Goal: Task Accomplishment & Management: Manage account settings

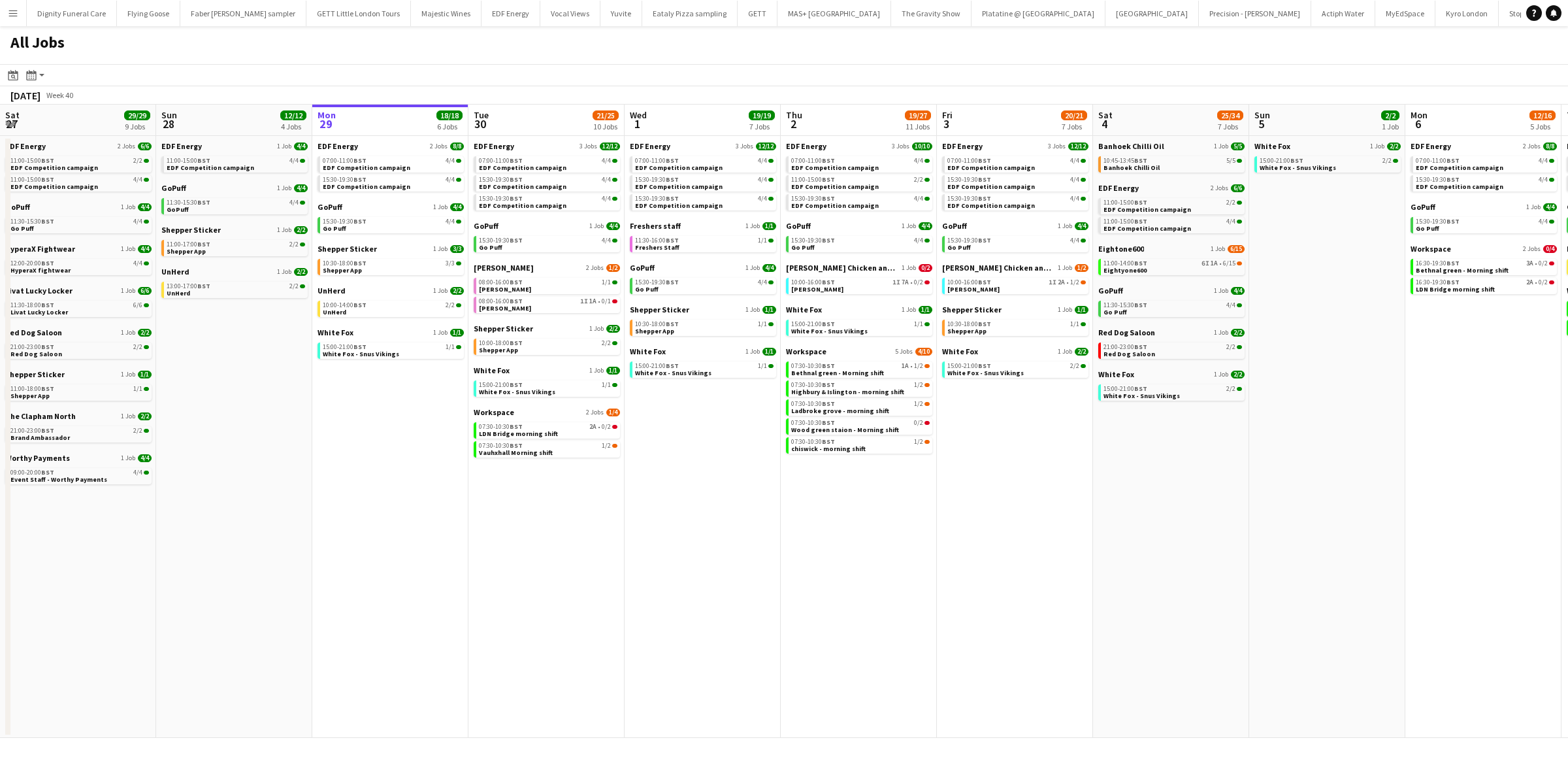
scroll to position [0, 374]
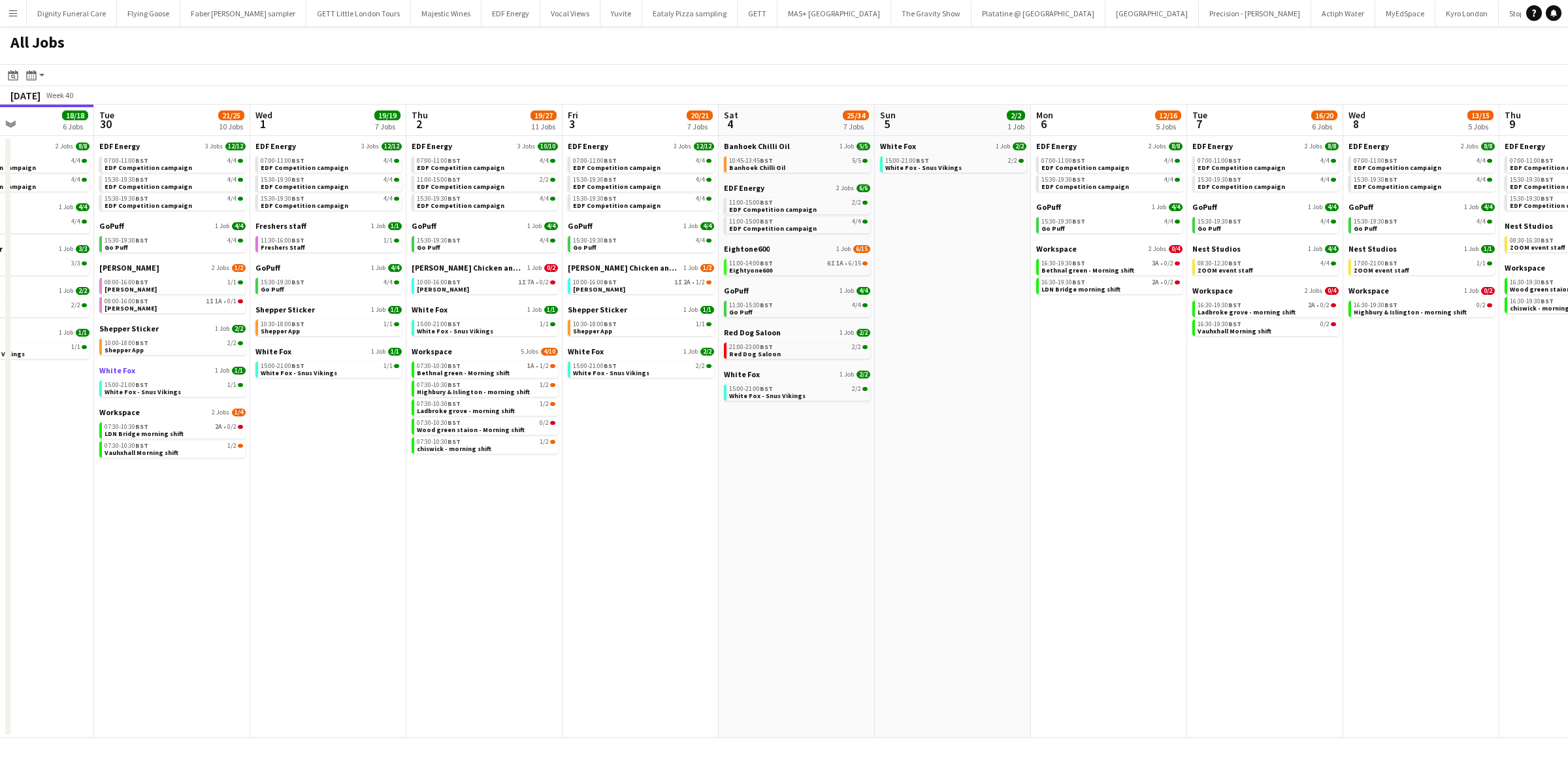
click at [126, 368] on span "White Fox" at bounding box center [117, 370] width 36 height 10
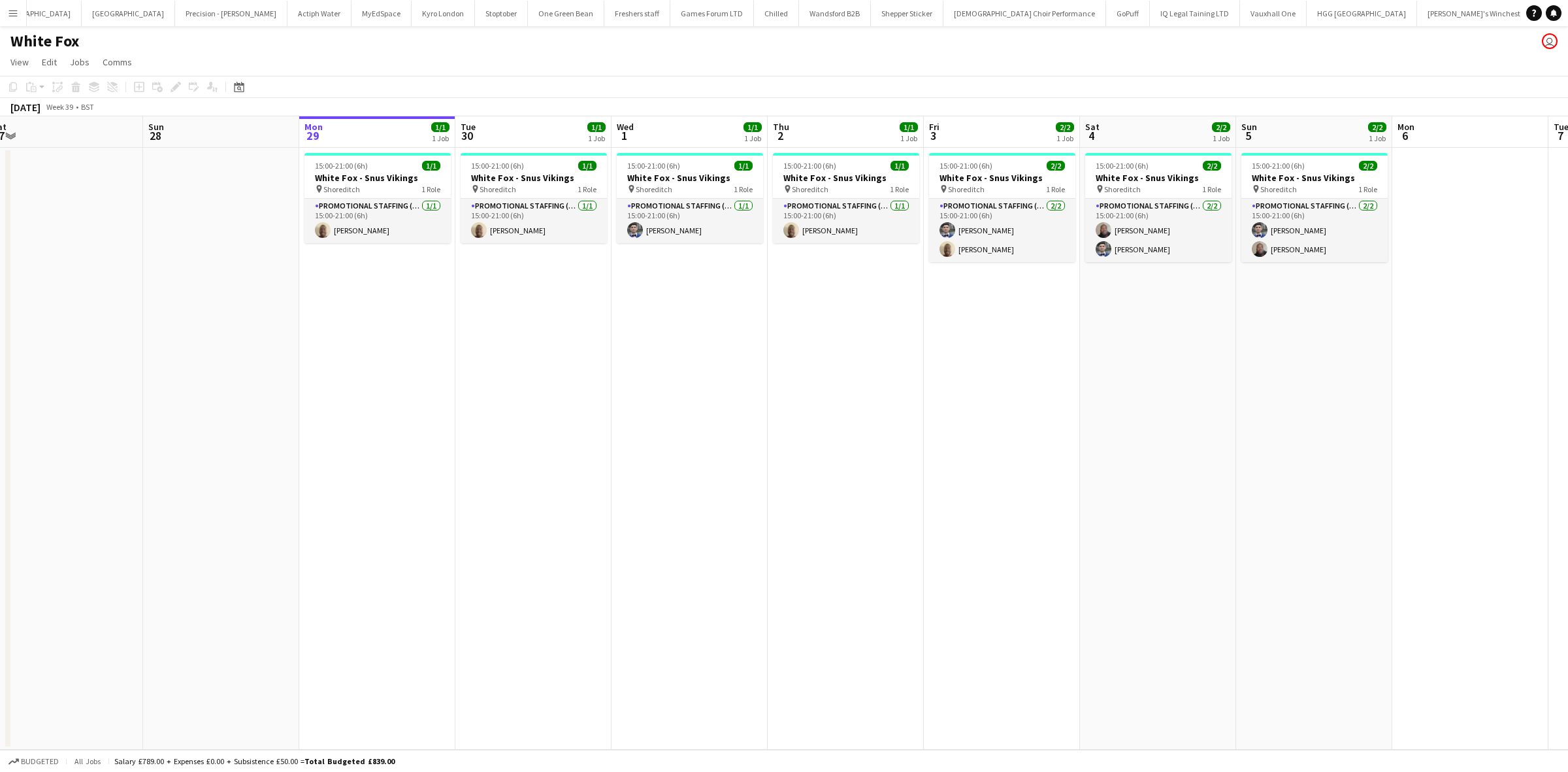
scroll to position [0, 324]
drag, startPoint x: 325, startPoint y: 355, endPoint x: 467, endPoint y: 338, distance: 143.0
click at [467, 338] on app-calendar-viewport "Thu 25 Fri 26 Sat 27 Sun 28 Mon 29 1/1 1 Job Tue 30 1/1 1 Job Wed 1 1/1 1 Job T…" at bounding box center [784, 433] width 1568 height 633
click at [374, 201] on app-card-role "Promotional Staffing (Brand Ambassadors) 1/1 15:00-21:00 (6h) Oluwatobi Fagbenle" at bounding box center [379, 221] width 146 height 45
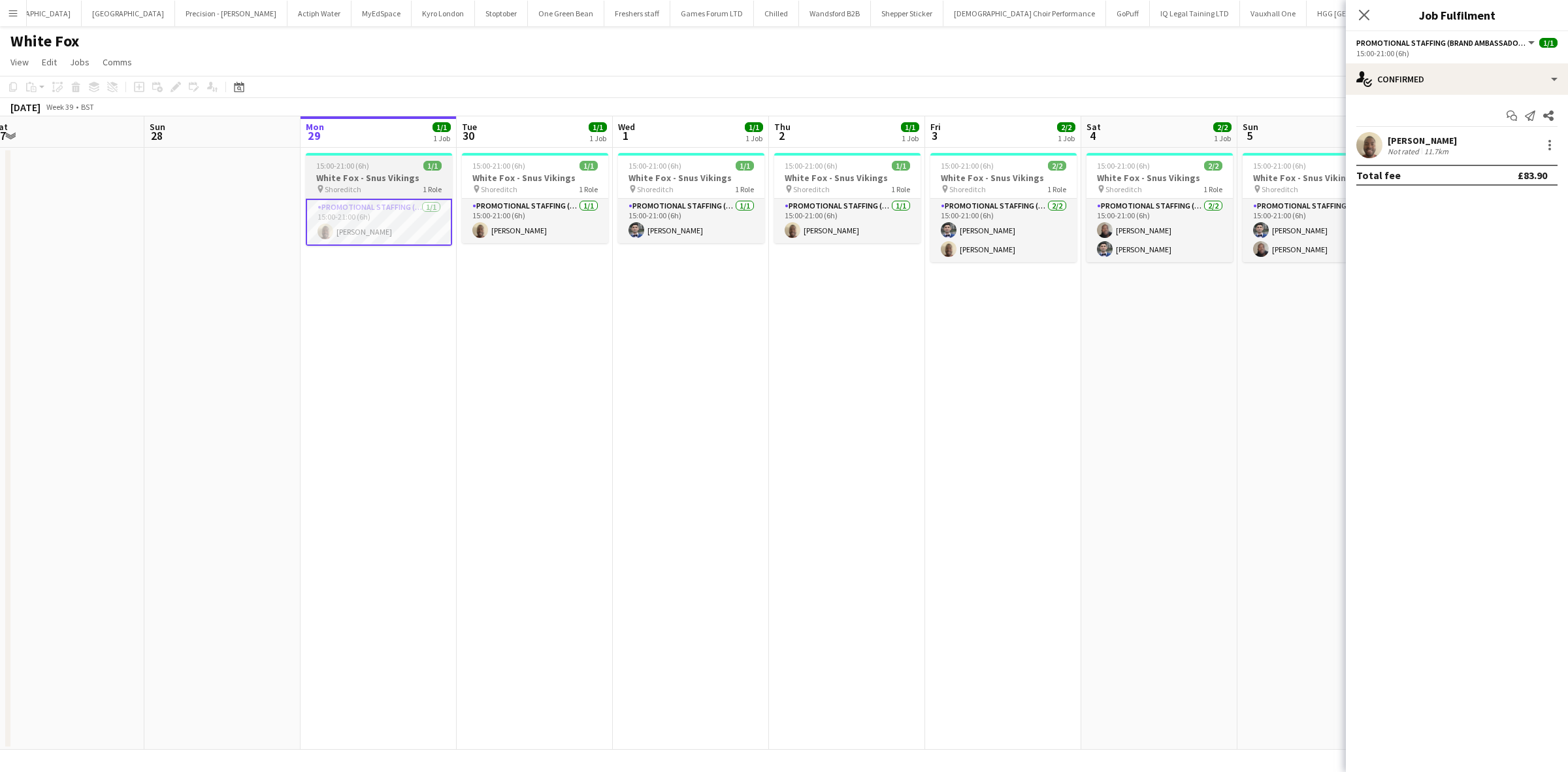
click at [403, 176] on h3 "White Fox - Snus Vikings" at bounding box center [379, 178] width 146 height 12
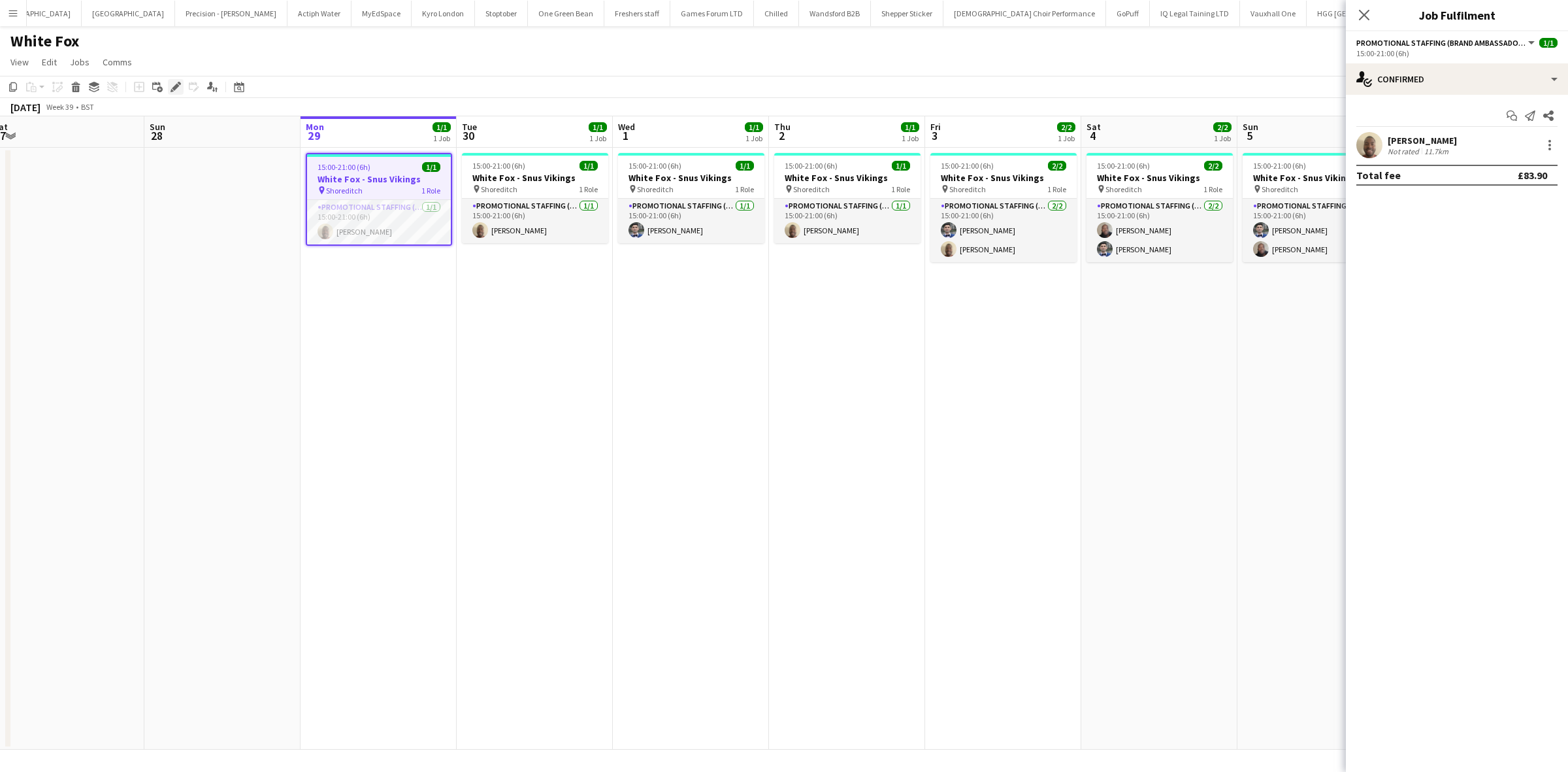
click at [178, 83] on icon at bounding box center [179, 83] width 4 height 4
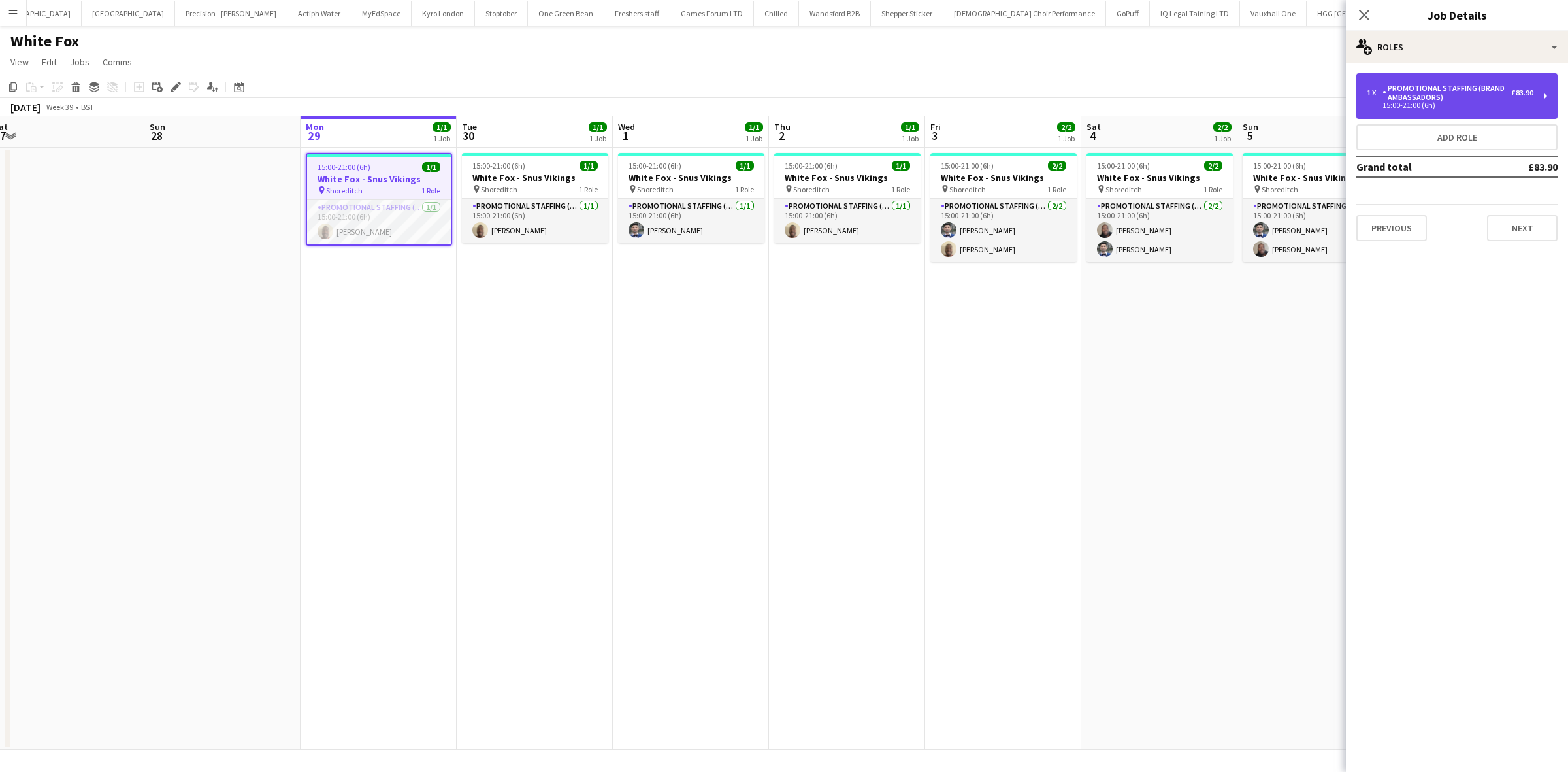
click at [1442, 92] on div "Promotional Staffing (Brand Ambassadors)" at bounding box center [1447, 93] width 129 height 18
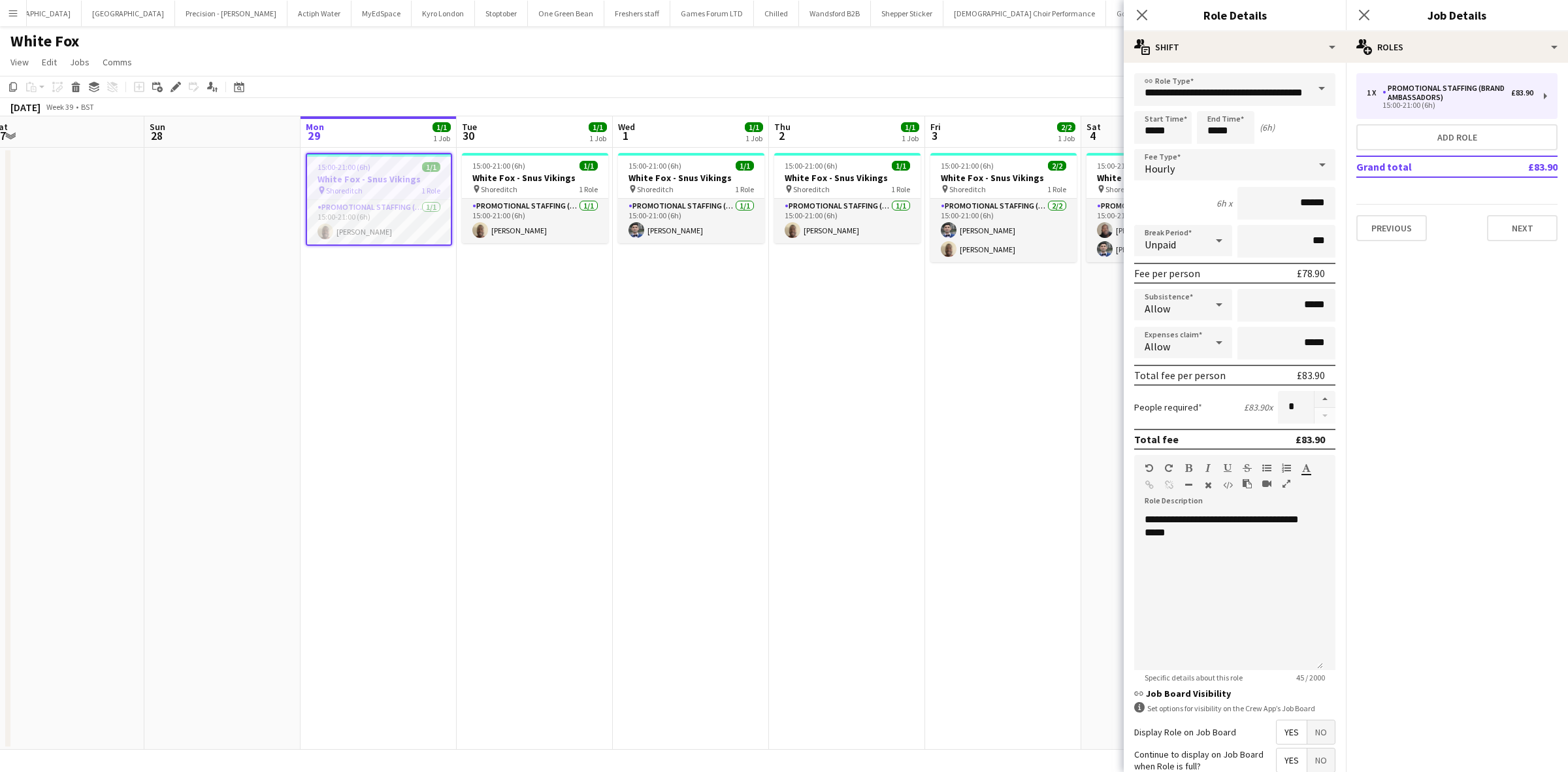
click at [897, 431] on app-date-cell "15:00-21:00 (6h) 1/1 White Fox - Snus Vikings pin Shoreditch 1 Role Promotional…" at bounding box center [847, 449] width 156 height 602
